Goal: Task Accomplishment & Management: Use online tool/utility

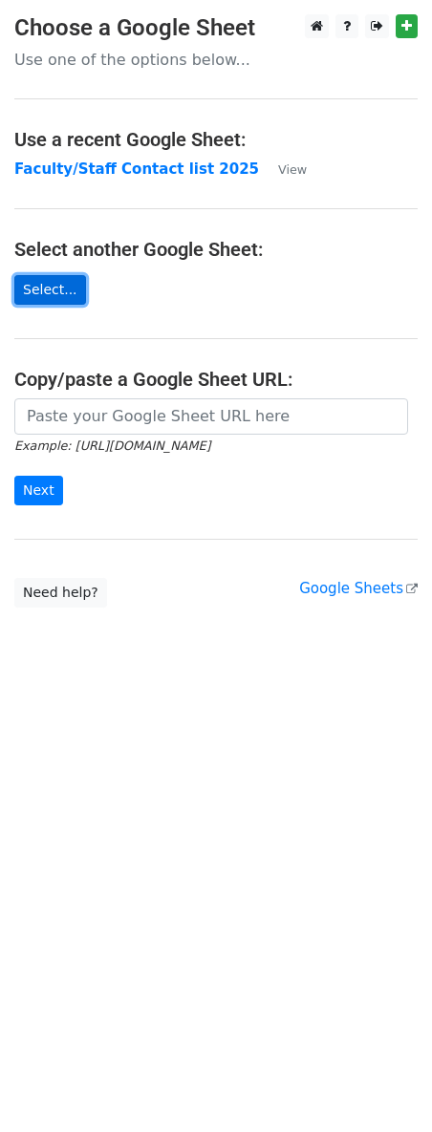
click at [67, 287] on link "Select..." at bounding box center [50, 290] width 72 height 30
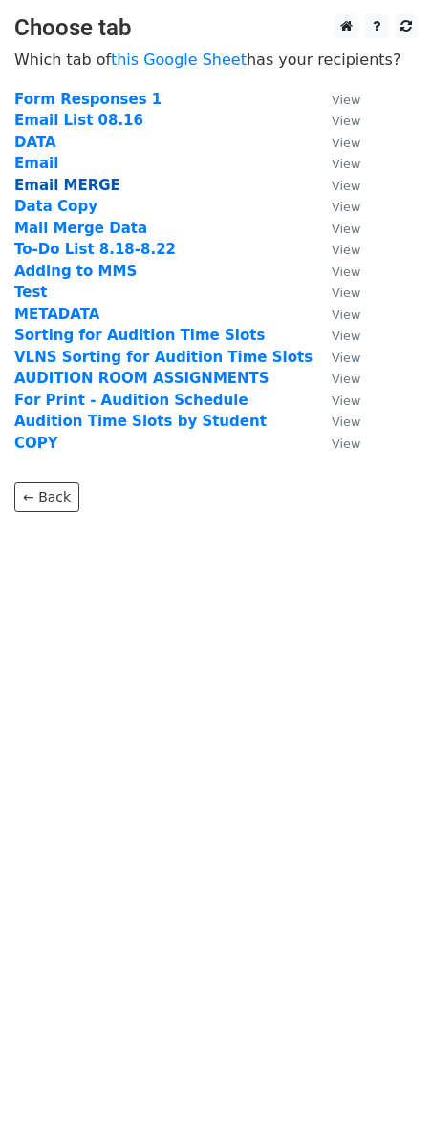
click at [75, 186] on strong "Email MERGE" at bounding box center [67, 185] width 106 height 17
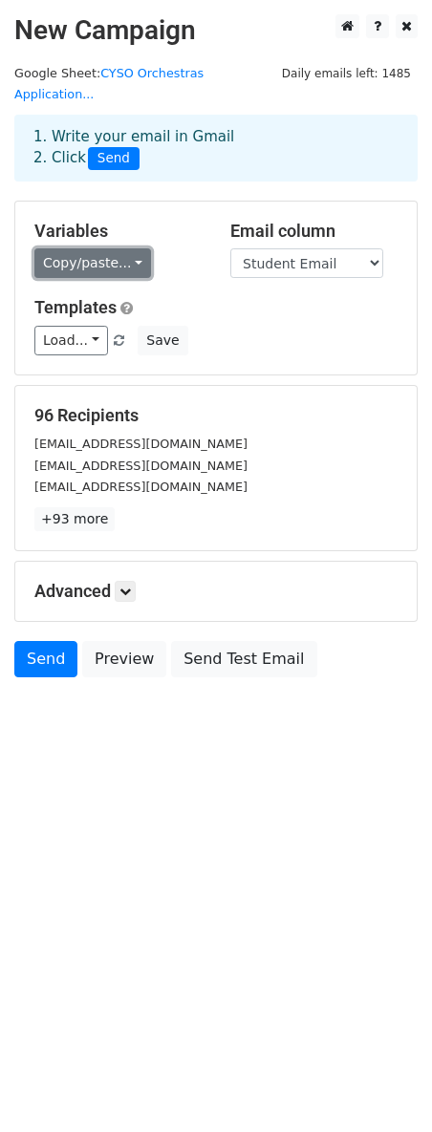
click at [111, 248] on link "Copy/paste..." at bounding box center [92, 263] width 117 height 30
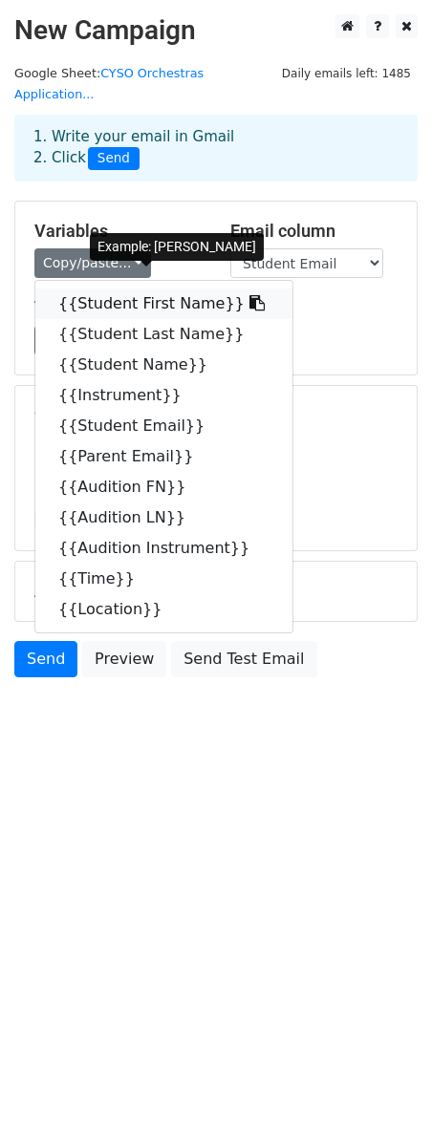
click at [123, 288] on link "{{Student First Name}}" at bounding box center [163, 303] width 257 height 31
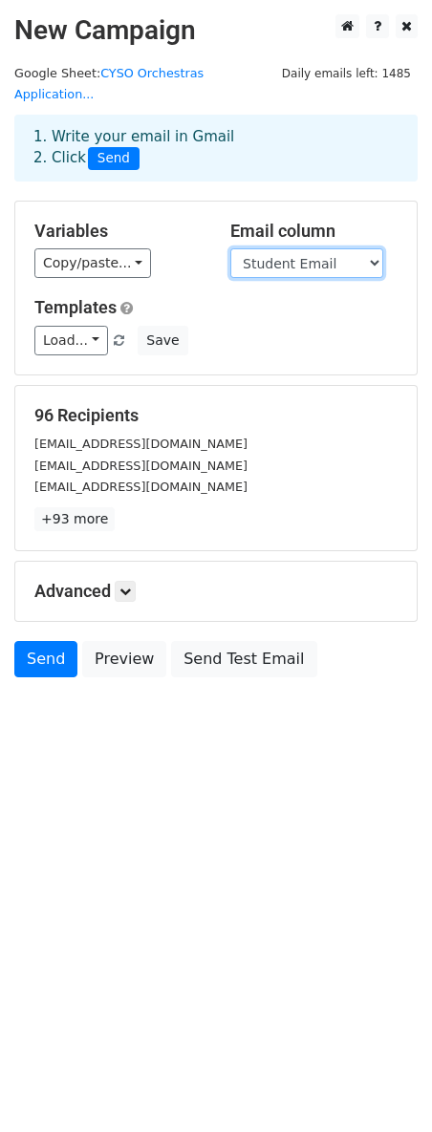
click at [299, 248] on select "Student First Name Student Last Name Student Name Instrument Student Email Pare…" at bounding box center [306, 263] width 153 height 30
click at [291, 248] on select "Student First Name Student Last Name Student Name Instrument Student Email Pare…" at bounding box center [306, 263] width 153 height 30
select select "Parent Email"
click at [230, 248] on select "Student First Name Student Last Name Student Name Instrument Student Email Pare…" at bounding box center [306, 263] width 153 height 30
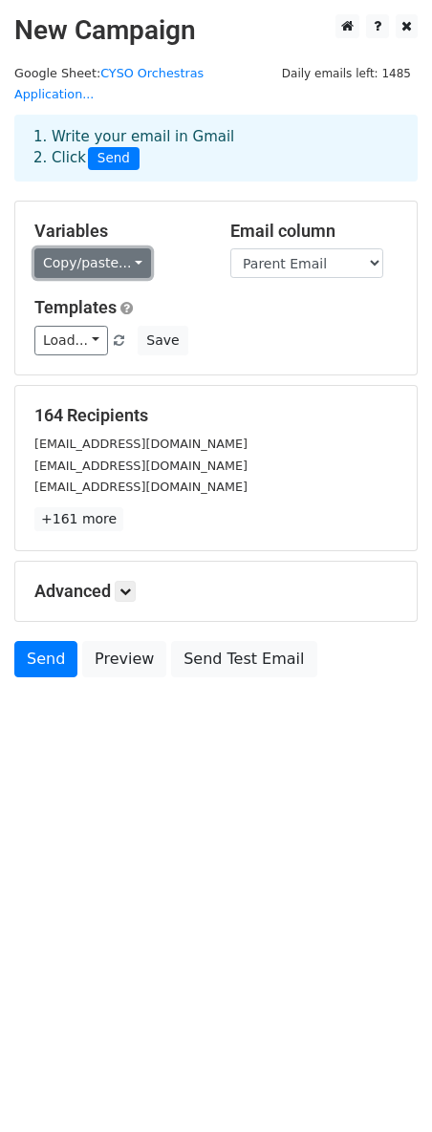
click at [121, 248] on link "Copy/paste..." at bounding box center [92, 263] width 117 height 30
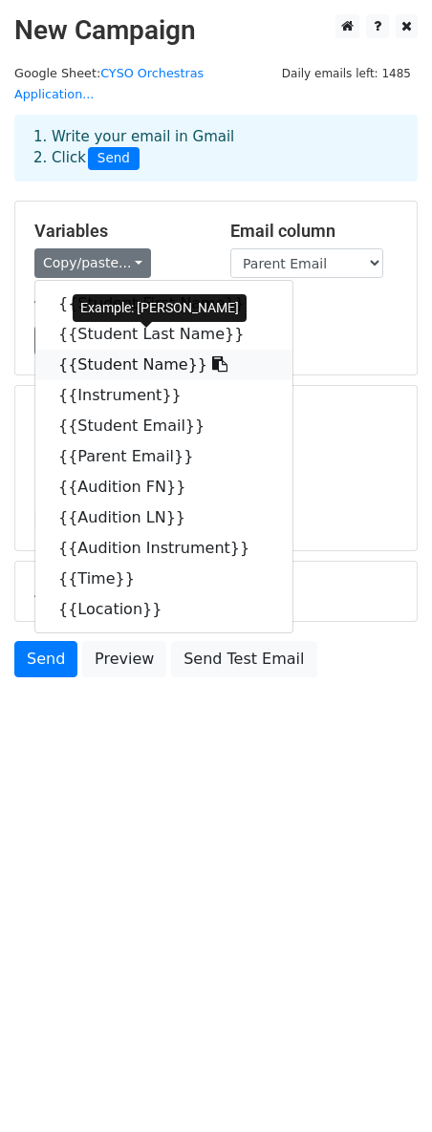
click at [128, 350] on link "{{Student Name}}" at bounding box center [163, 365] width 257 height 31
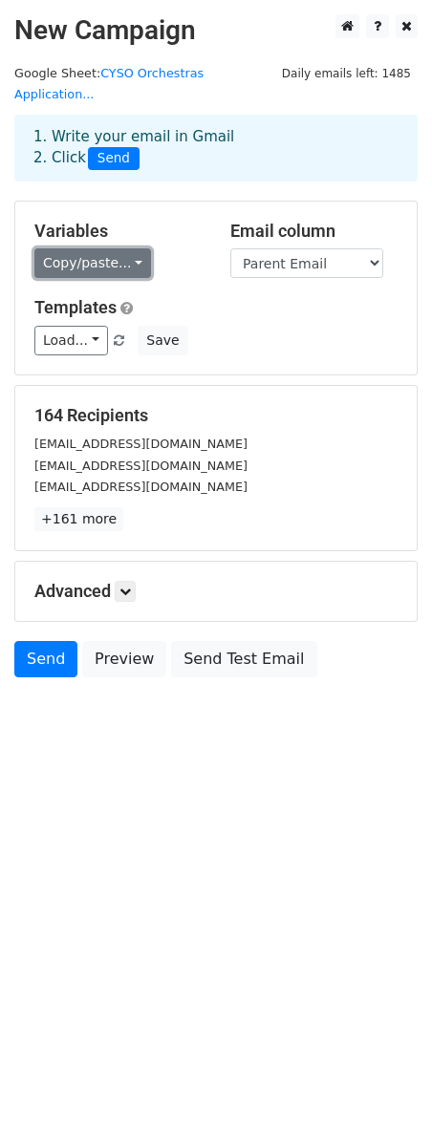
click at [105, 248] on link "Copy/paste..." at bounding box center [92, 263] width 117 height 30
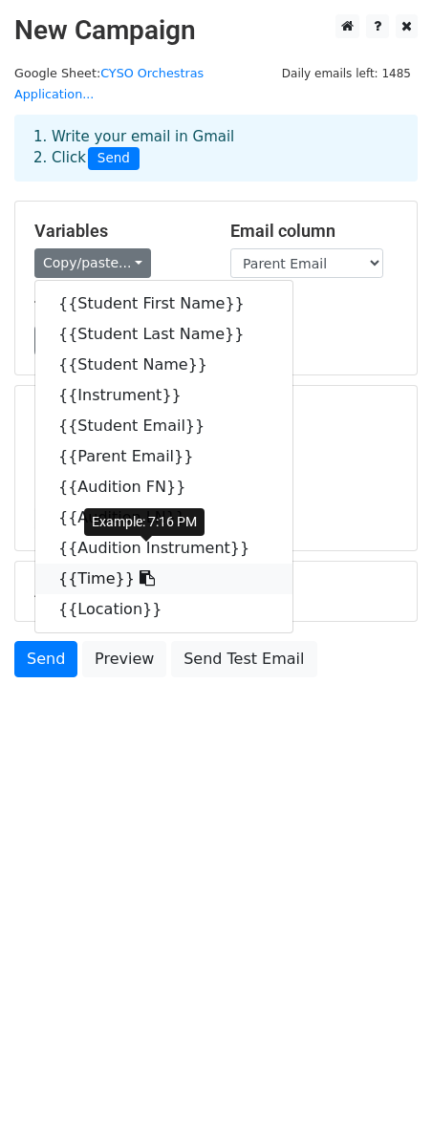
click at [84, 564] on link "{{Time}}" at bounding box center [163, 579] width 257 height 31
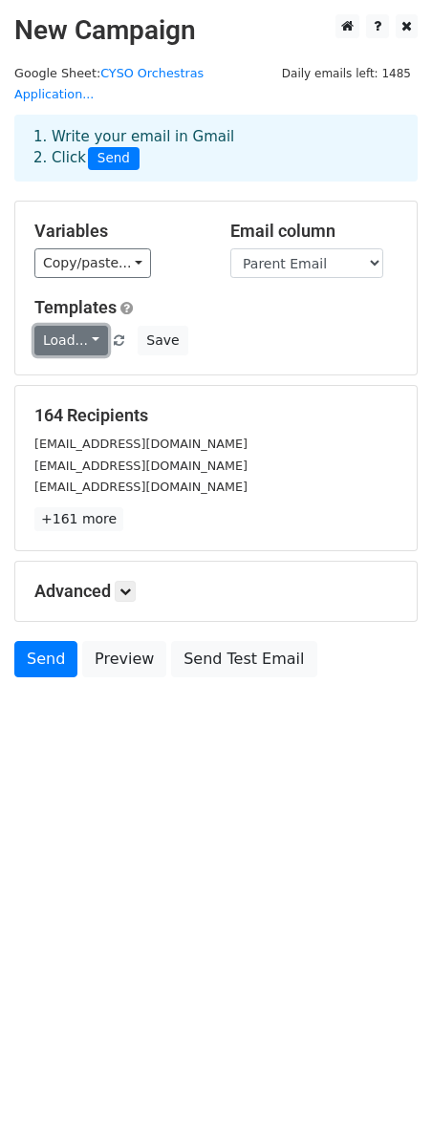
click at [77, 326] on link "Load..." at bounding box center [71, 341] width 74 height 30
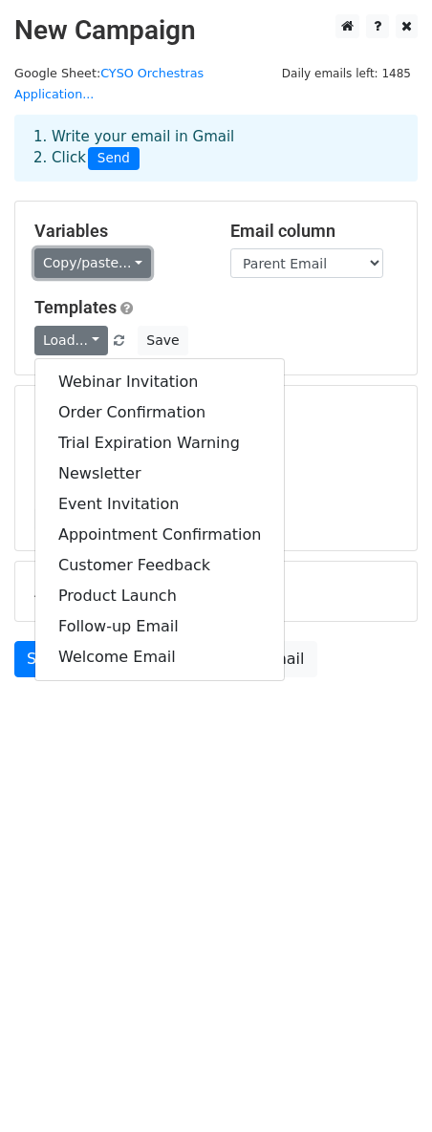
click at [95, 248] on link "Copy/paste..." at bounding box center [92, 263] width 117 height 30
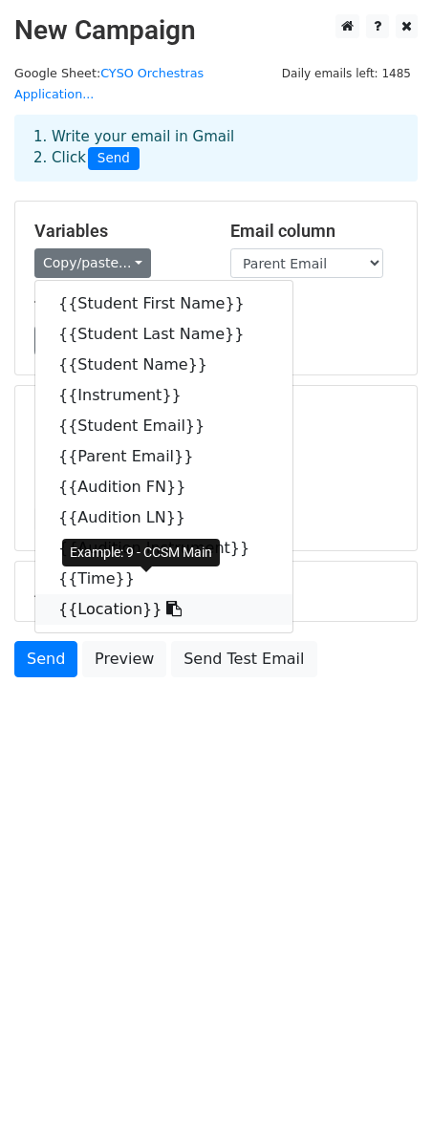
click at [99, 594] on link "{{Location}}" at bounding box center [163, 609] width 257 height 31
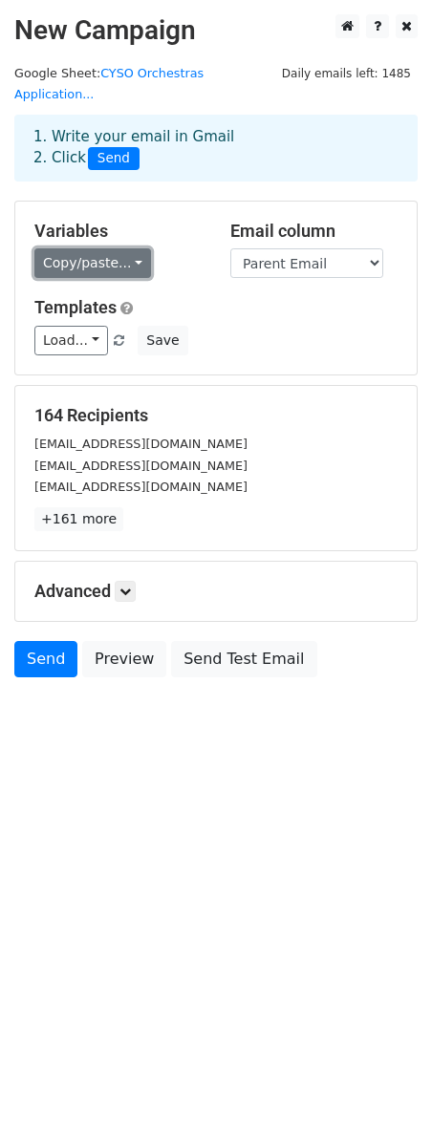
click at [78, 248] on link "Copy/paste..." at bounding box center [92, 263] width 117 height 30
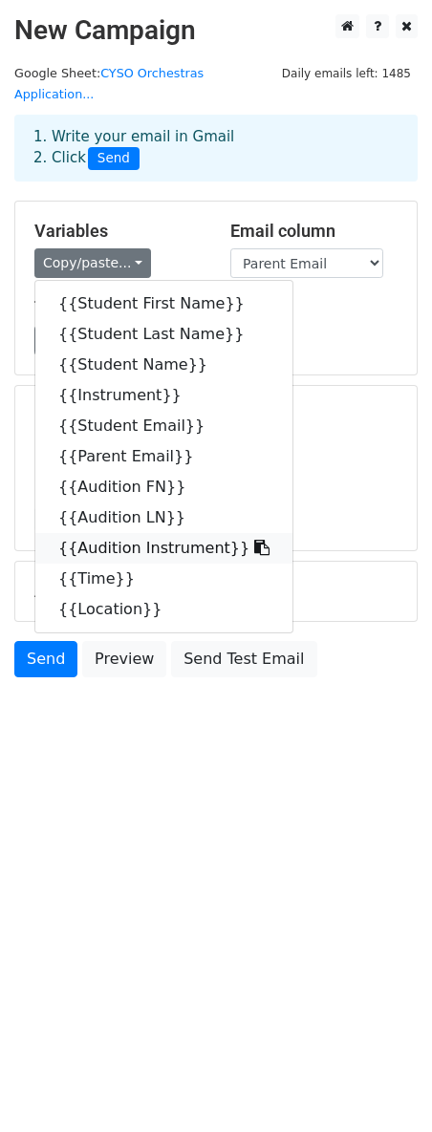
click at [123, 533] on link "{{Audition Instrument}}" at bounding box center [163, 548] width 257 height 31
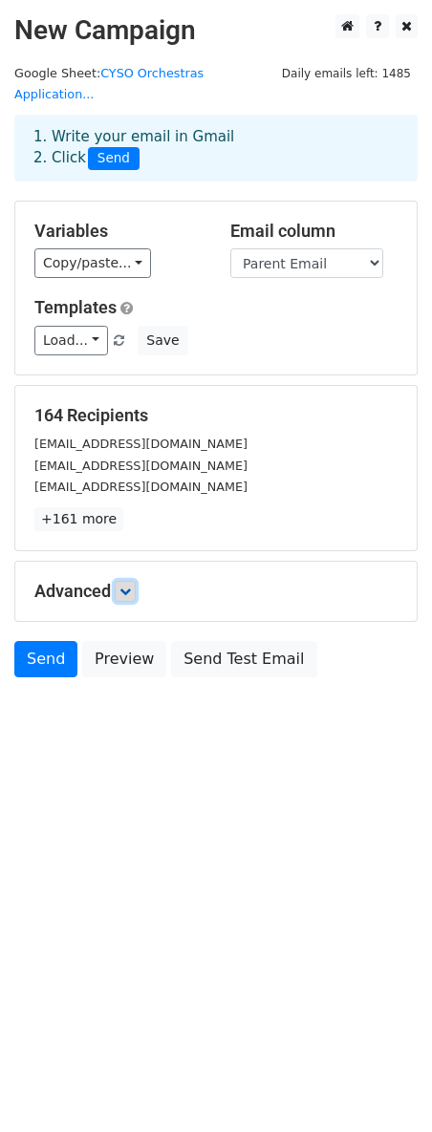
click at [129, 585] on icon at bounding box center [124, 590] width 11 height 11
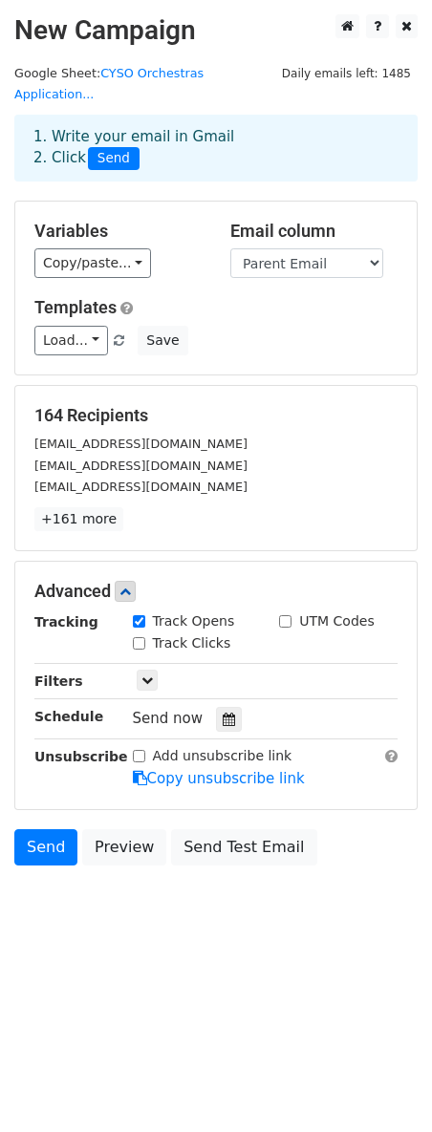
click at [206, 633] on label "Track Clicks" at bounding box center [192, 643] width 78 height 20
click at [145, 637] on input "Track Clicks" at bounding box center [139, 643] width 12 height 12
checkbox input "true"
click at [152, 670] on link at bounding box center [147, 680] width 21 height 21
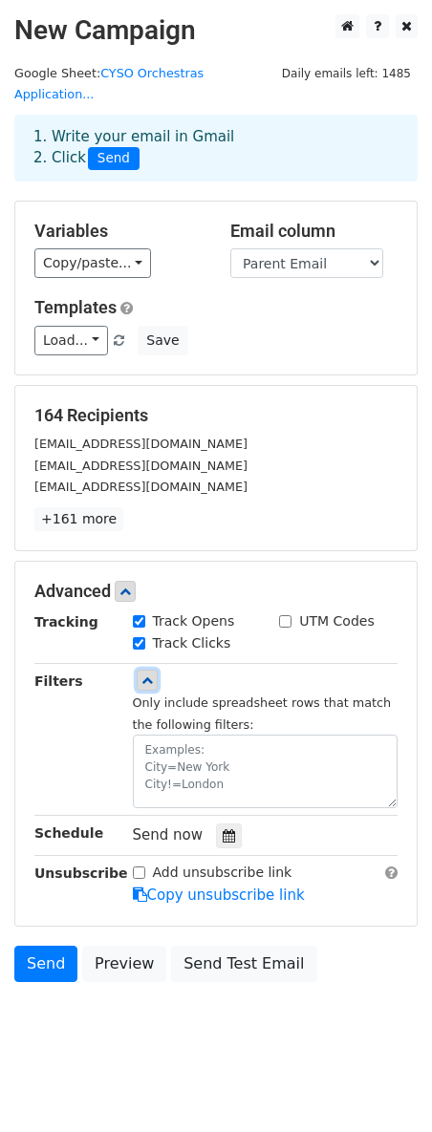
click at [152, 670] on link at bounding box center [147, 680] width 21 height 21
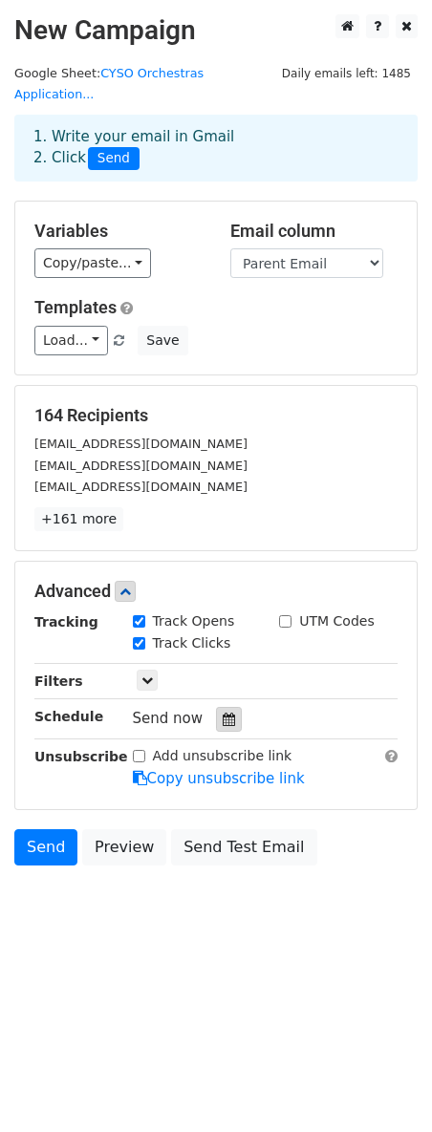
click at [223, 713] on icon at bounding box center [229, 719] width 12 height 13
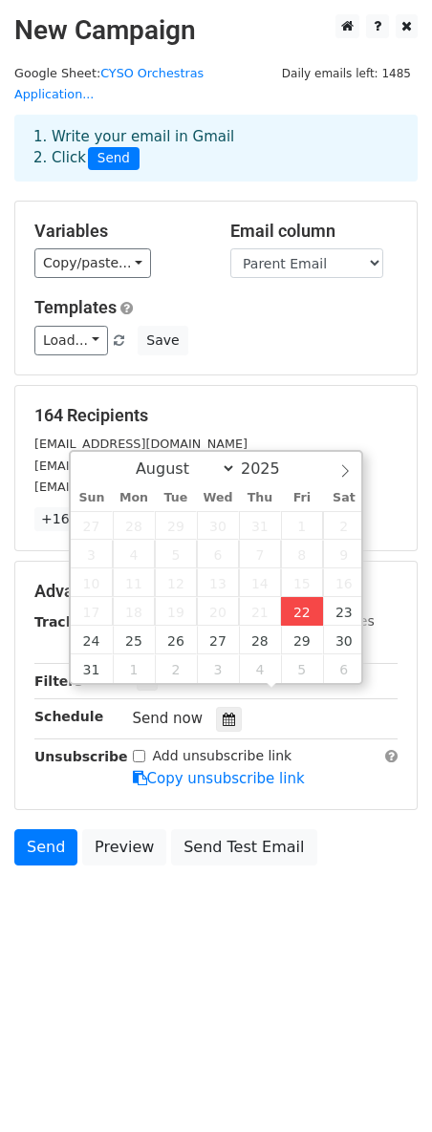
type input "2025-08-22 15:51"
type input "03"
type input "51"
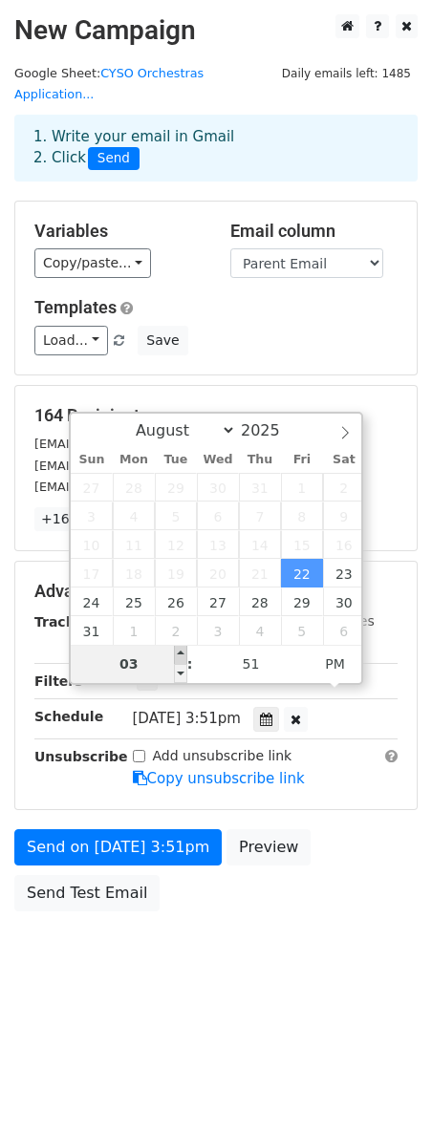
type input "2025-08-22 16:51"
type input "04"
click at [181, 658] on span at bounding box center [180, 654] width 13 height 19
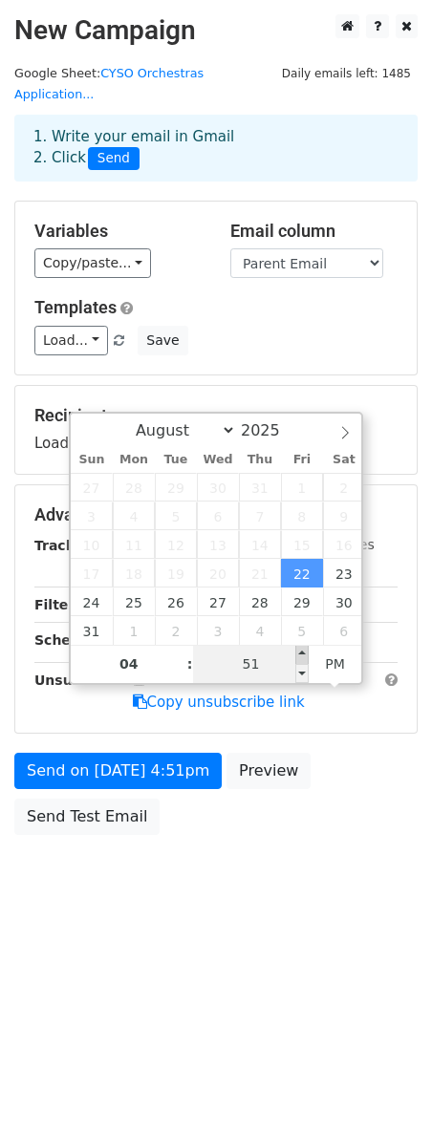
type input "2025-08-22 16:56"
type input "56"
click at [302, 659] on span at bounding box center [301, 654] width 13 height 19
type input "2025-08-22 16:51"
type input "51"
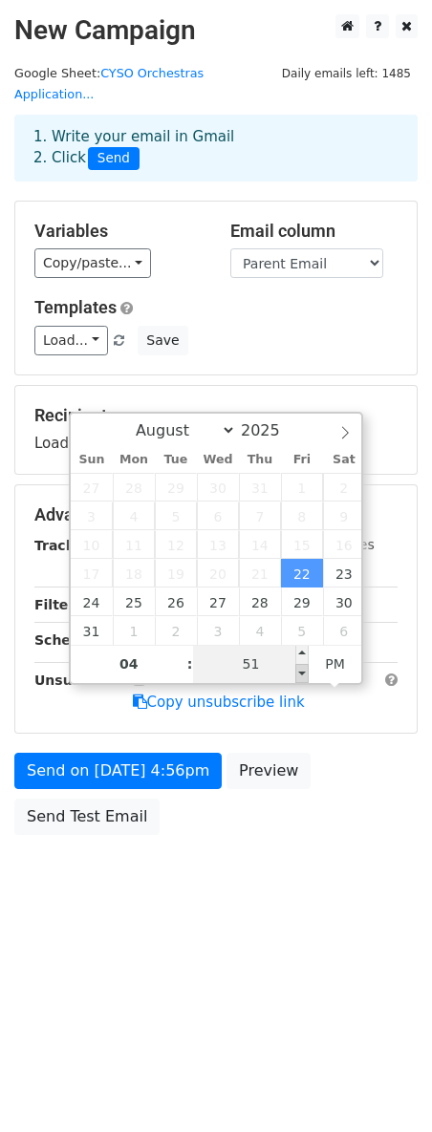
click at [301, 671] on span at bounding box center [301, 673] width 13 height 19
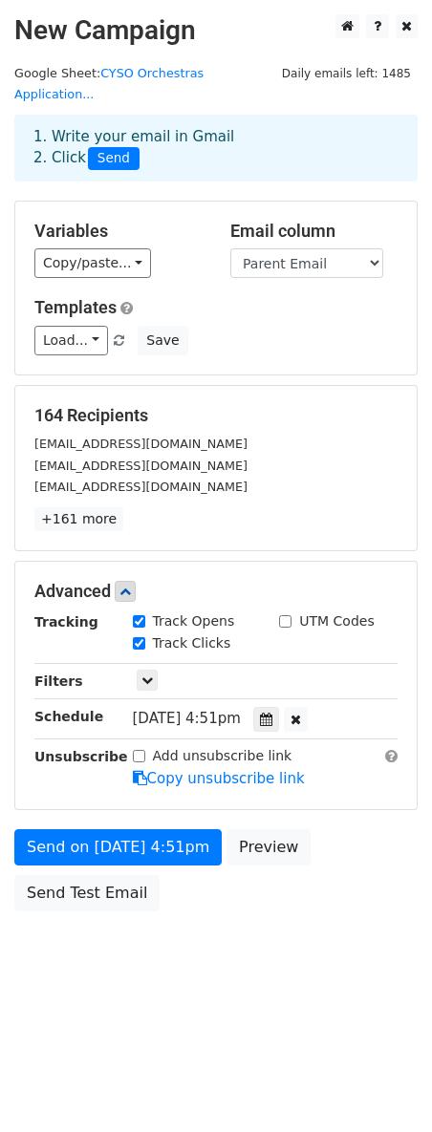
click at [372, 886] on div "Send on Aug 22 at 4:51pm Preview Send Test Email" at bounding box center [216, 875] width 432 height 92
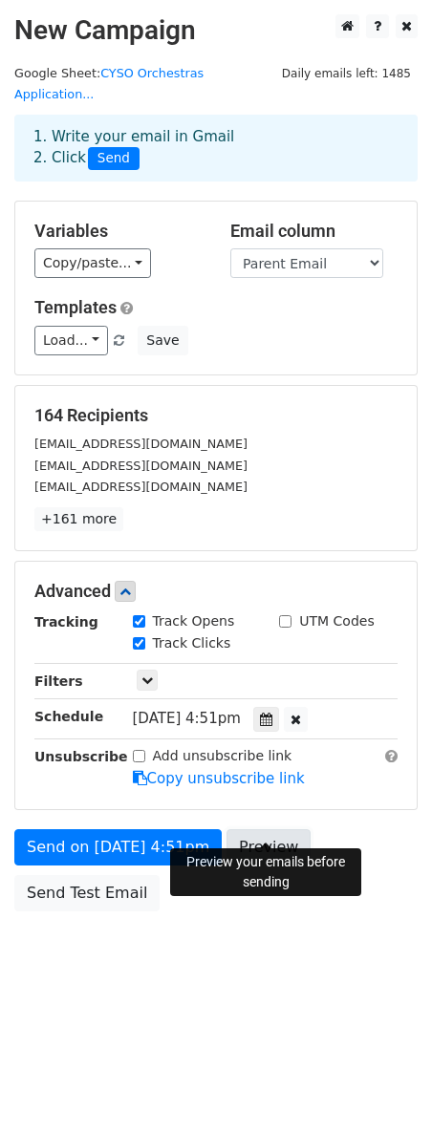
click at [257, 831] on link "Preview" at bounding box center [268, 847] width 84 height 36
click at [103, 507] on link "+161 more" at bounding box center [78, 519] width 89 height 24
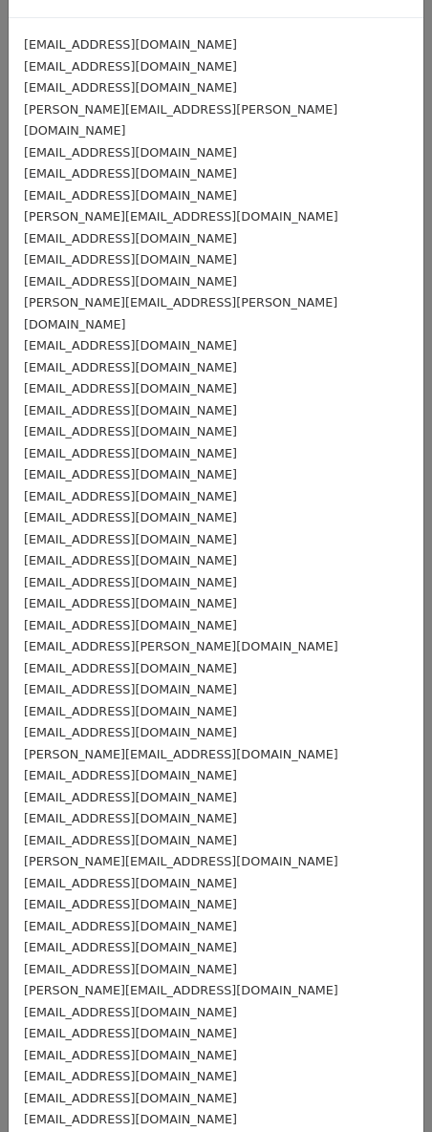
scroll to position [0, 0]
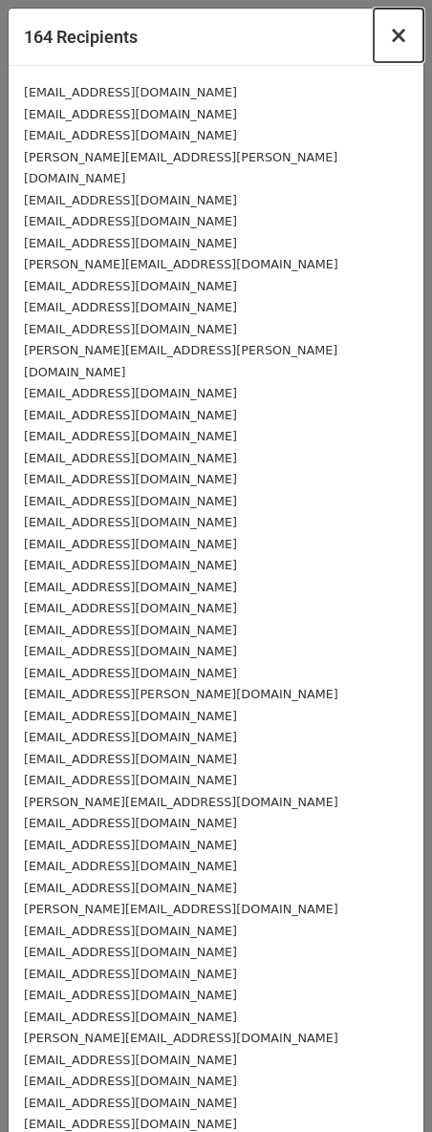
click at [389, 37] on span "×" at bounding box center [398, 35] width 19 height 27
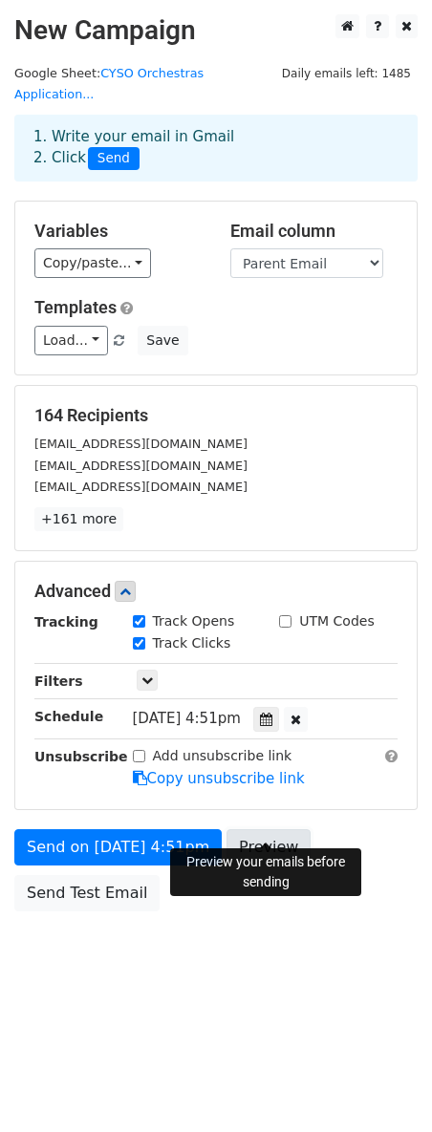
click at [270, 829] on link "Preview" at bounding box center [268, 847] width 84 height 36
click at [276, 829] on link "Preview" at bounding box center [268, 847] width 84 height 36
click at [269, 829] on link "Preview" at bounding box center [268, 847] width 84 height 36
drag, startPoint x: 278, startPoint y: 947, endPoint x: 299, endPoint y: 932, distance: 25.4
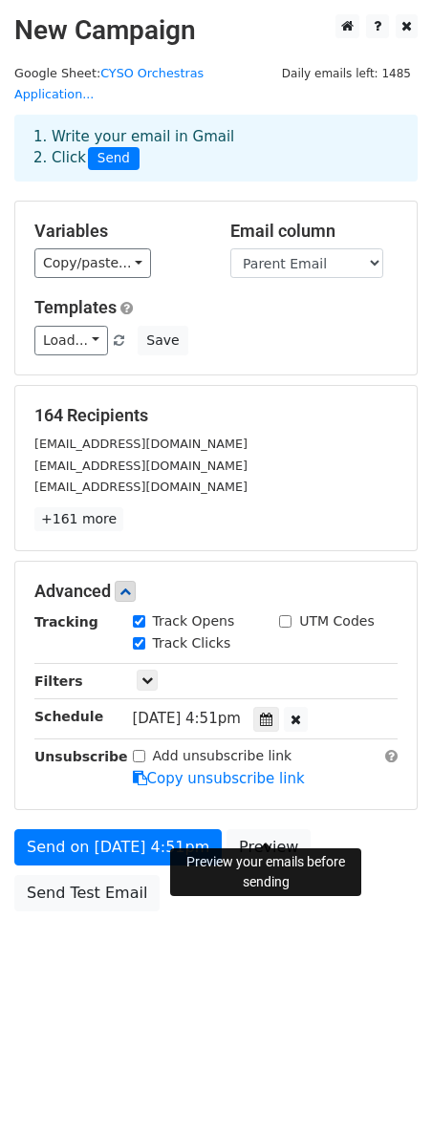
click at [279, 947] on body "New Campaign Daily emails left: 1485 Google Sheet: CYSO Orchestras Application.…" at bounding box center [216, 505] width 432 height 983
click at [250, 829] on link "Preview" at bounding box center [268, 847] width 84 height 36
click at [293, 829] on link "Preview" at bounding box center [268, 847] width 84 height 36
click at [282, 829] on link "Preview" at bounding box center [268, 847] width 84 height 36
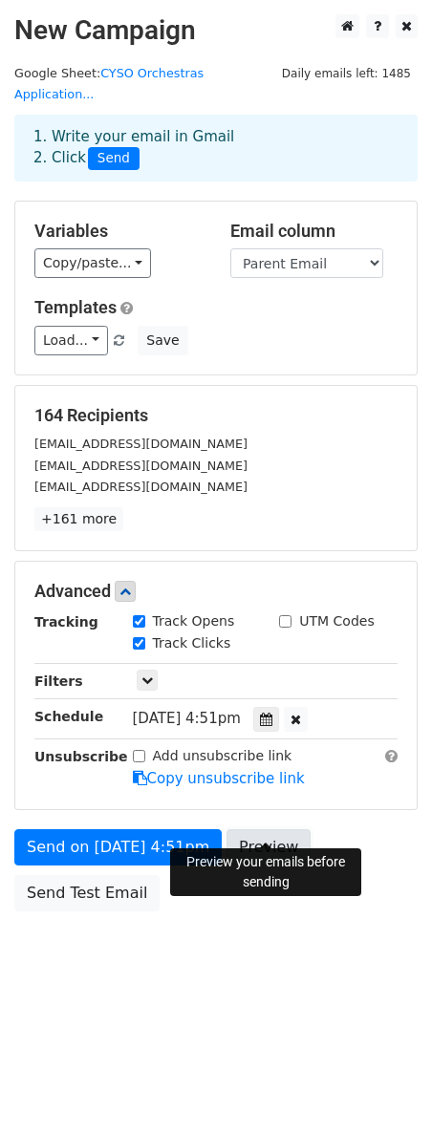
click at [268, 829] on link "Preview" at bounding box center [268, 847] width 84 height 36
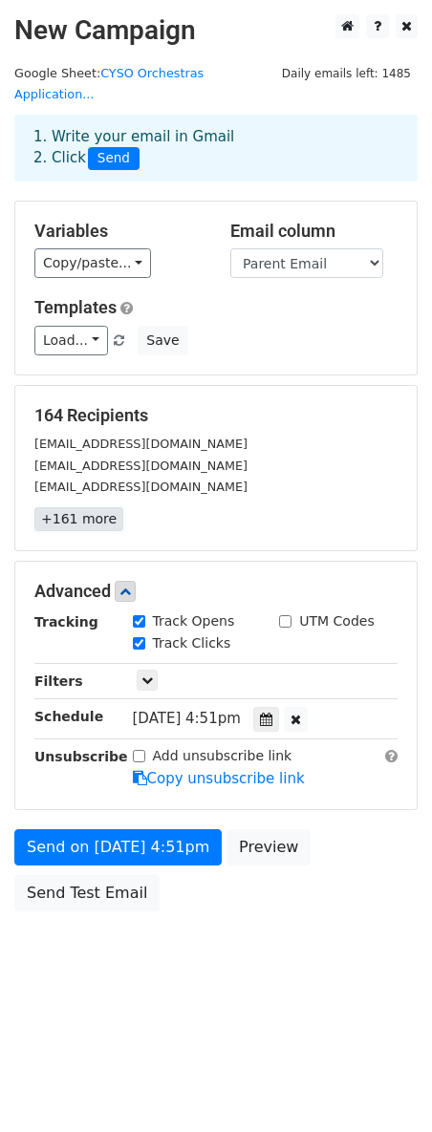
click at [81, 507] on link "+161 more" at bounding box center [78, 519] width 89 height 24
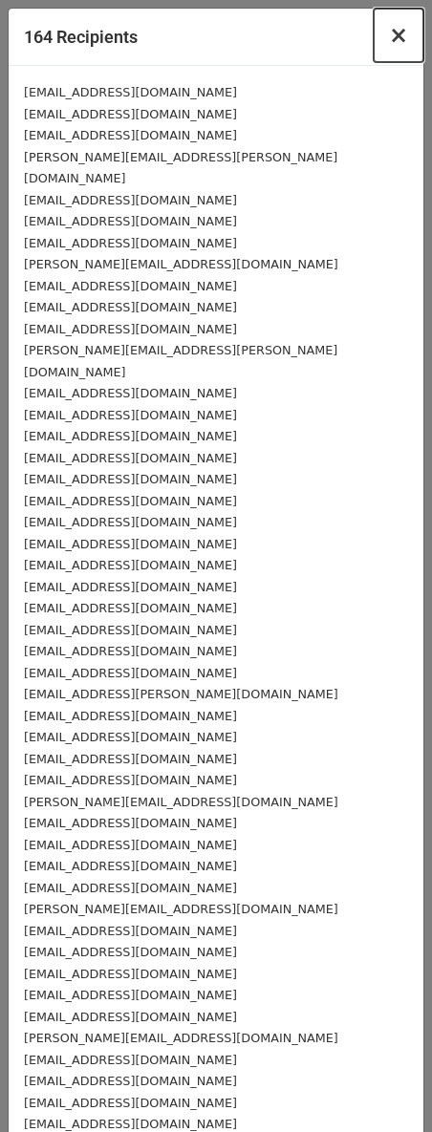
click at [393, 40] on span "×" at bounding box center [398, 35] width 19 height 27
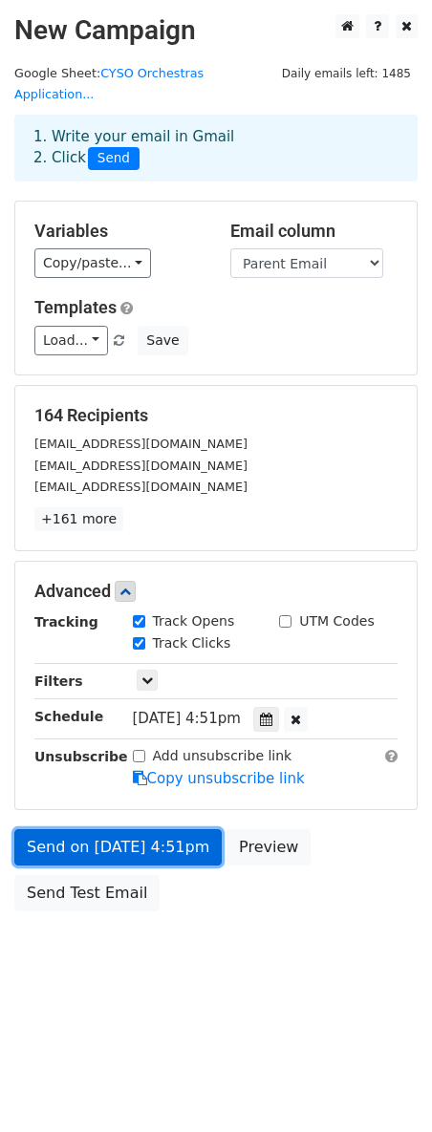
click at [183, 830] on link "Send on Aug 22 at 4:51pm" at bounding box center [117, 847] width 207 height 36
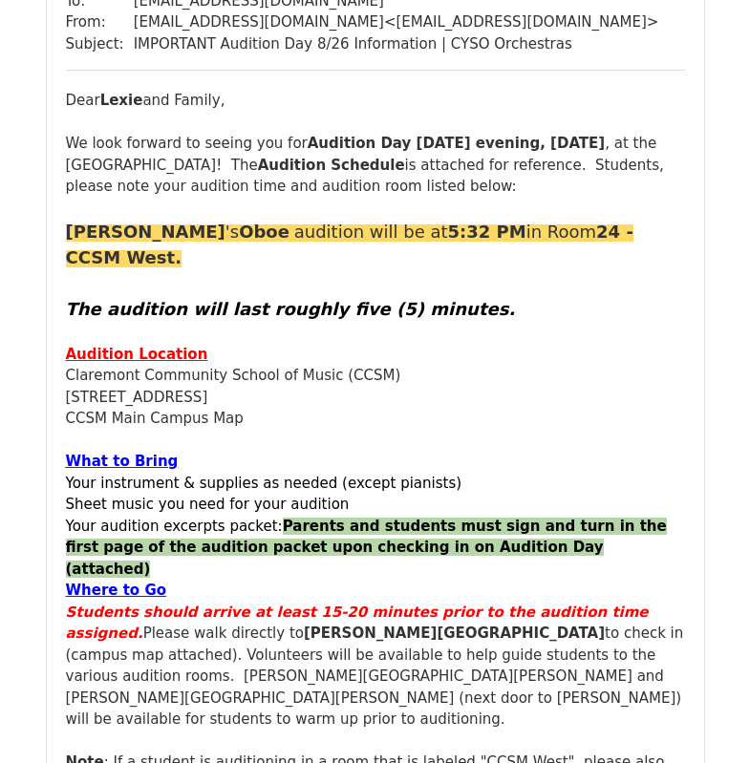
scroll to position [439, 0]
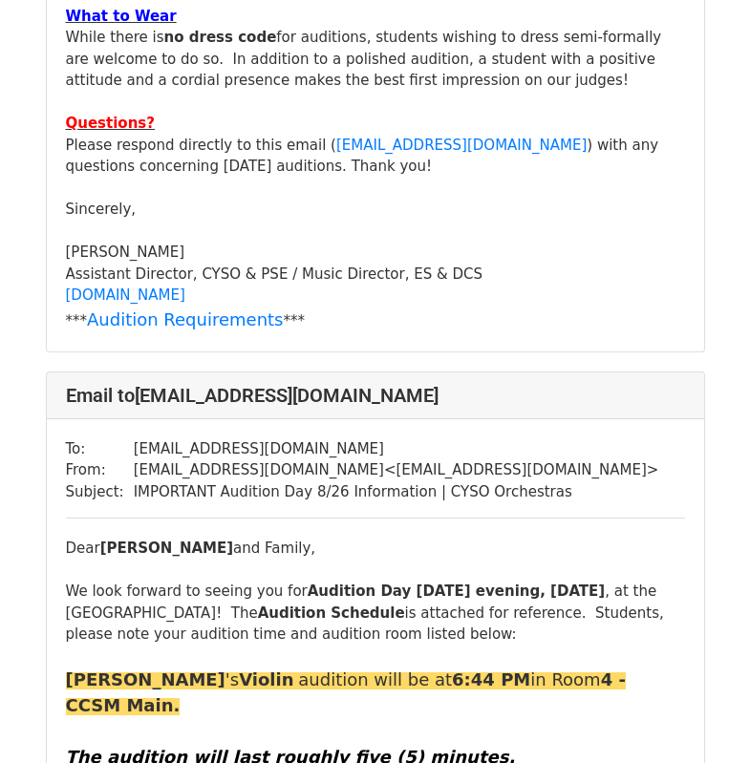
scroll to position [57264, 0]
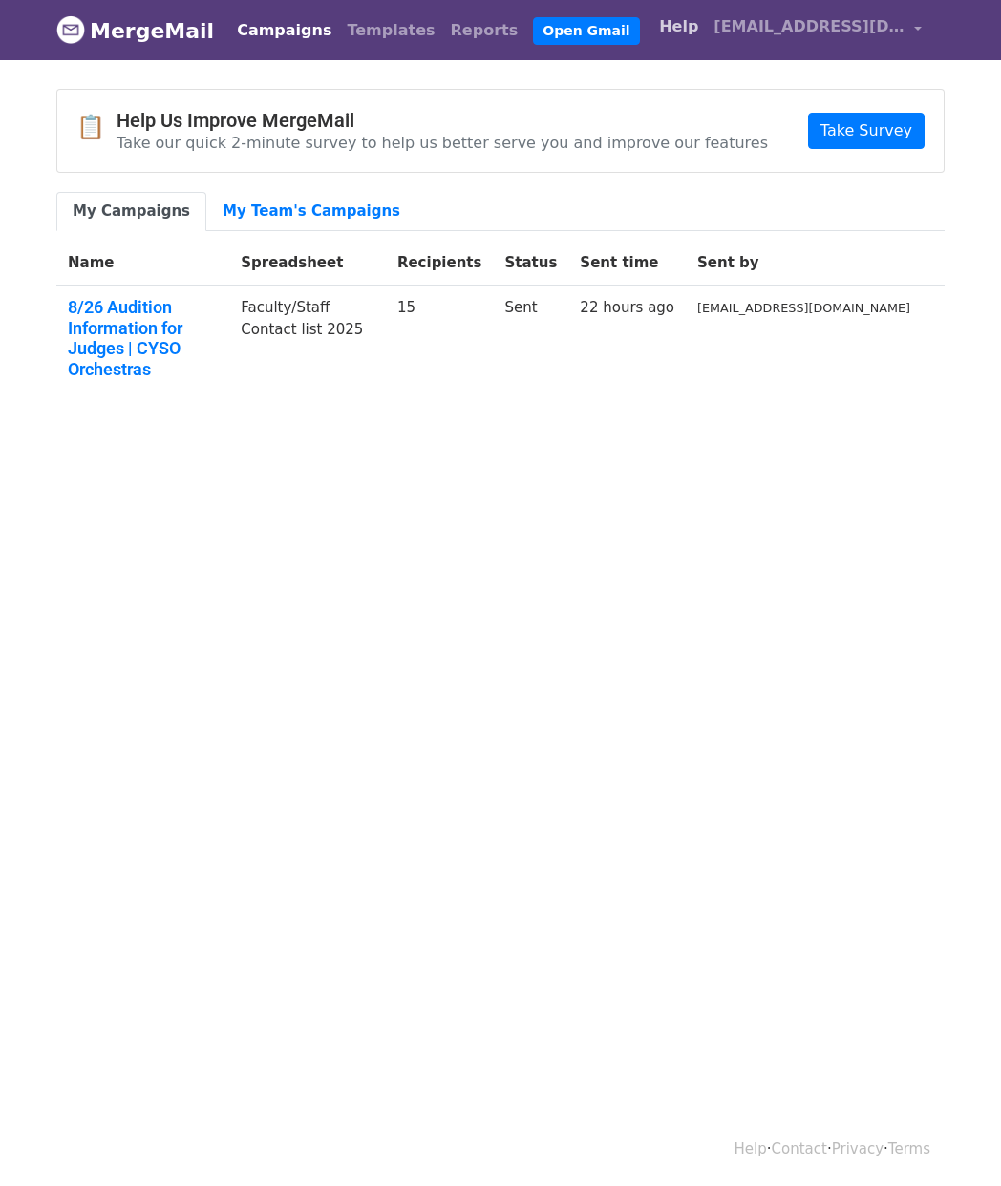
click at [671, 30] on link "Help" at bounding box center [678, 27] width 54 height 38
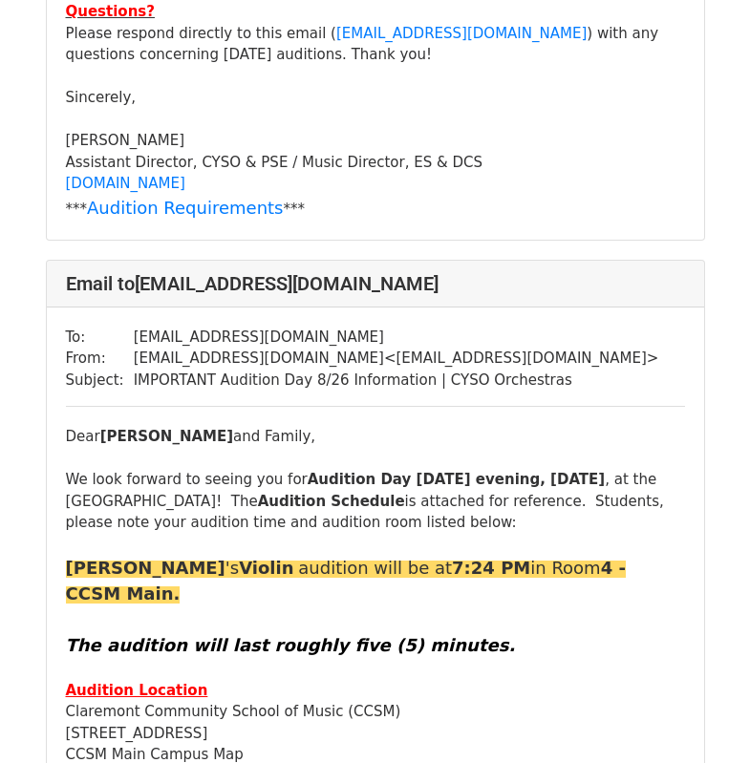
scroll to position [28675, 0]
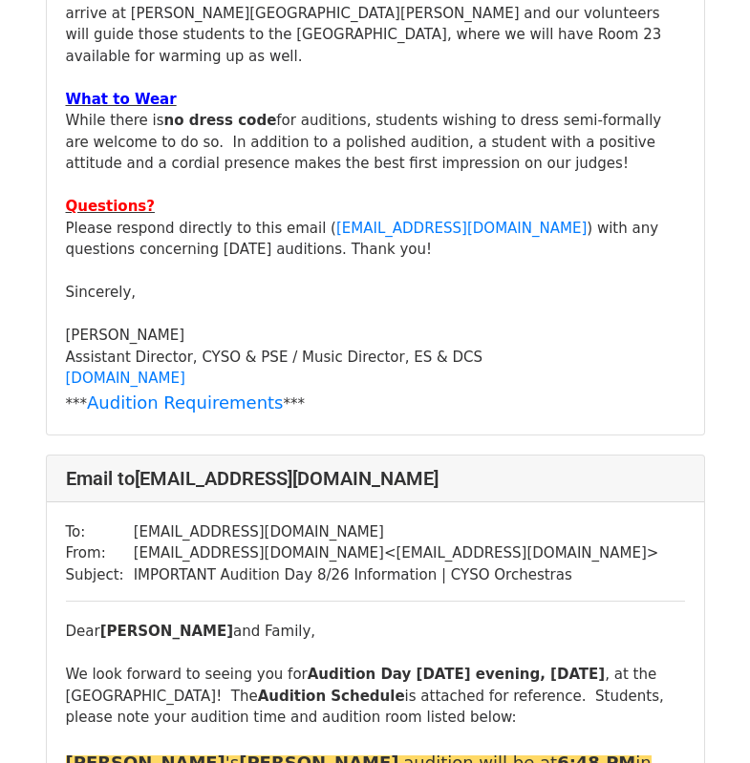
scroll to position [2475, 0]
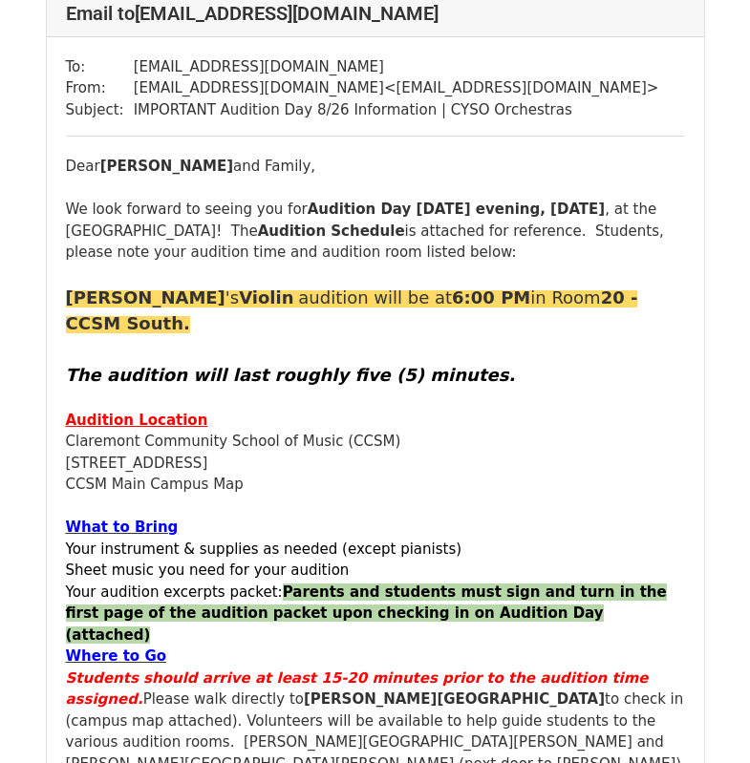
scroll to position [1705, 0]
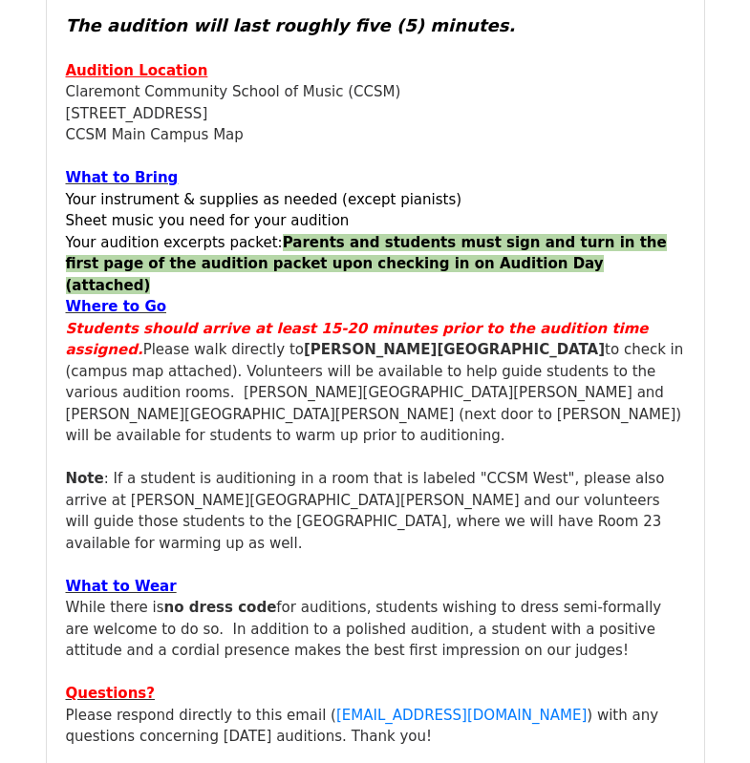
scroll to position [3180, 0]
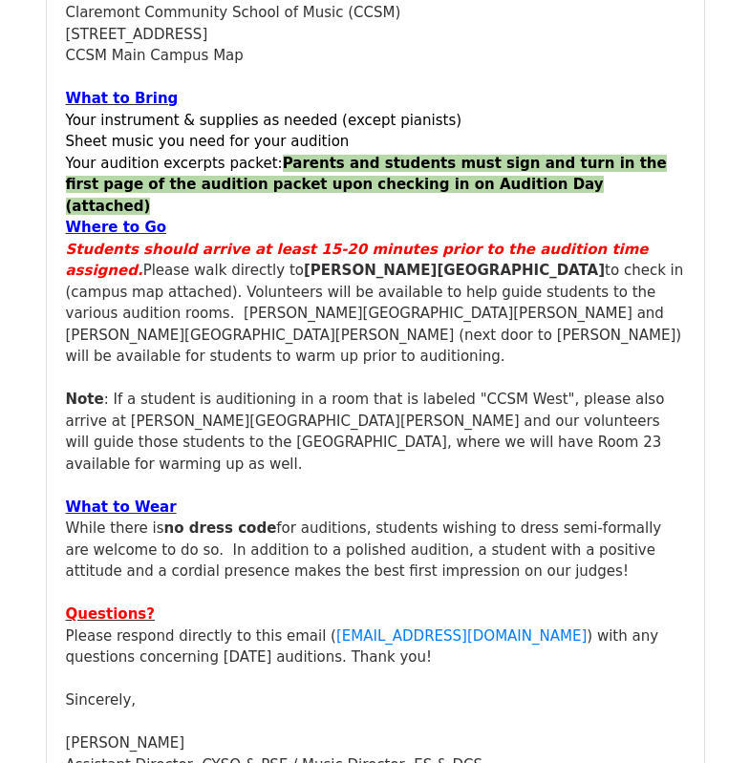
click at [362, 475] on div "What to Wear While there is no dress code for auditions, students wishing to dr…" at bounding box center [375, 625] width 619 height 301
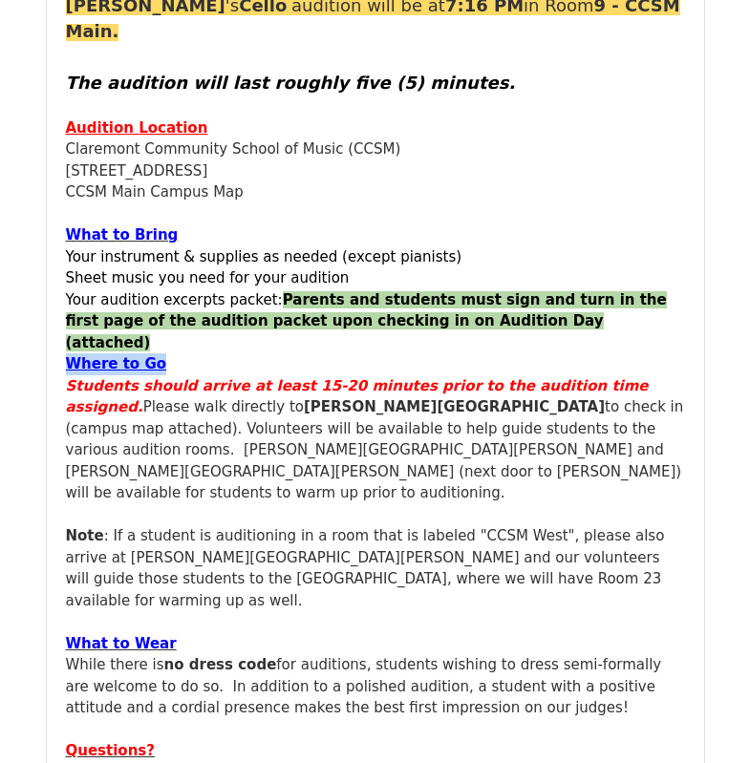
click at [568, 302] on div "Dear Emma and Family, We look forward to seeing you for Audition Day next Tuesd…" at bounding box center [375, 411] width 619 height 1096
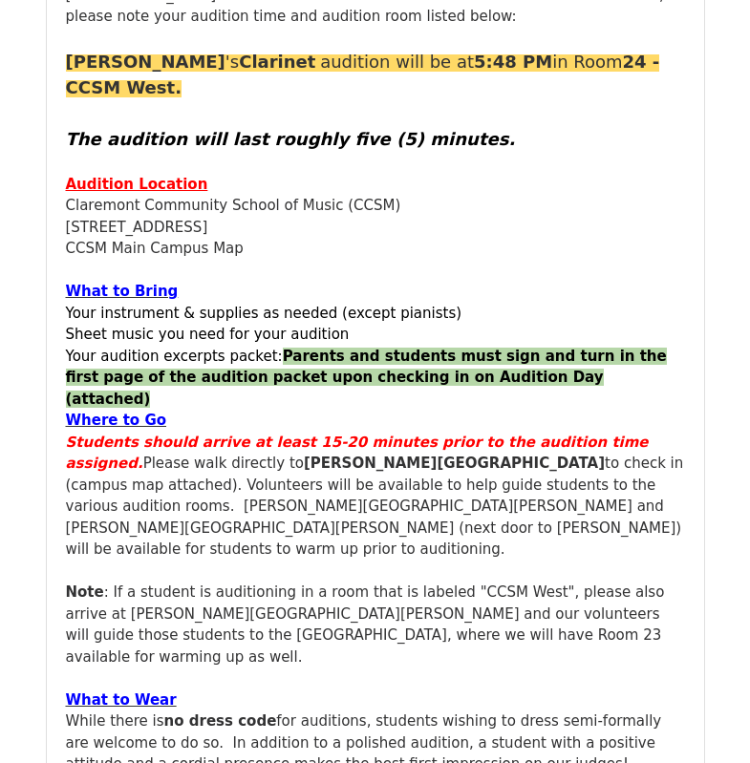
scroll to position [56395, 0]
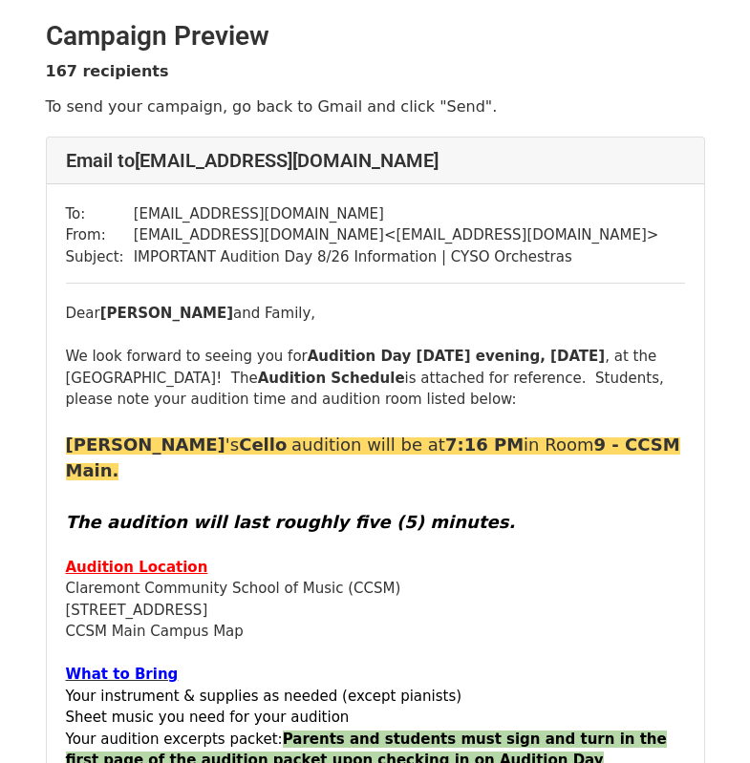
click at [448, 415] on div at bounding box center [375, 422] width 619 height 22
